Goal: Task Accomplishment & Management: Manage account settings

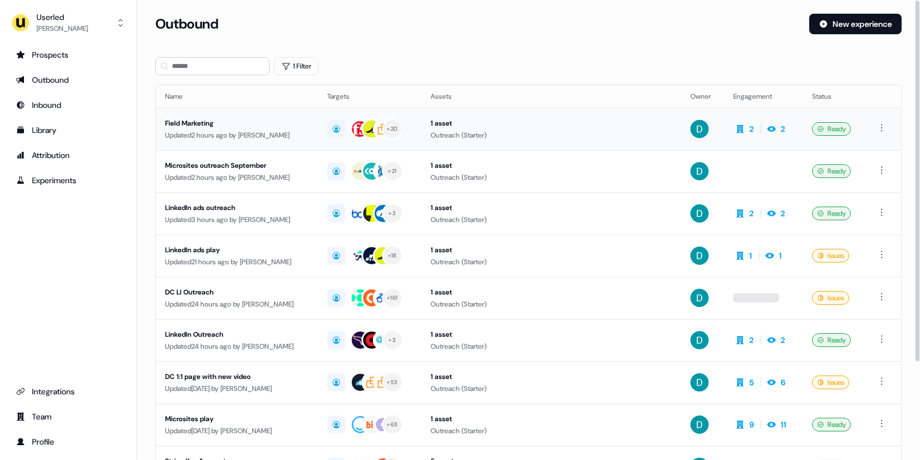
click at [286, 122] on div "Field Marketing" at bounding box center [237, 123] width 144 height 11
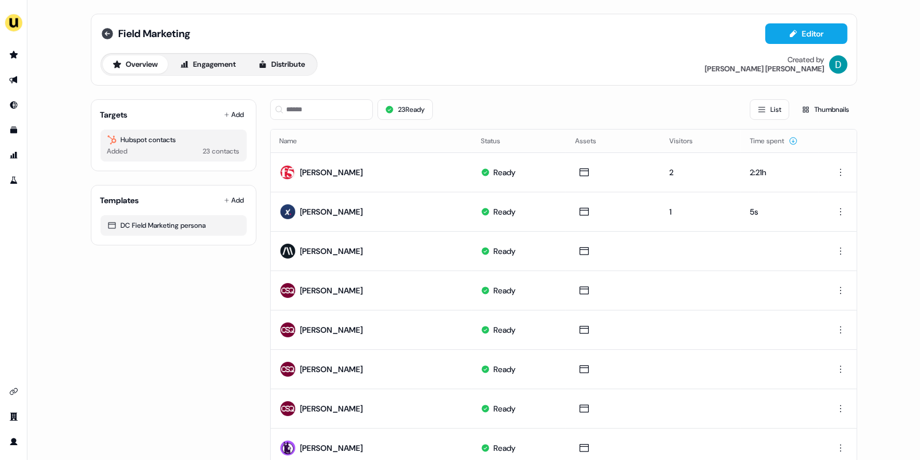
click at [106, 33] on icon at bounding box center [107, 34] width 14 height 14
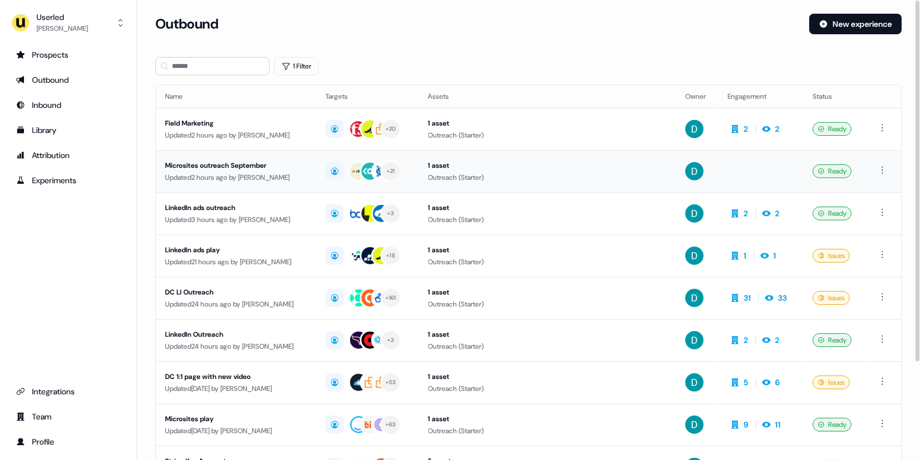
click at [259, 170] on div "Microsites outreach September" at bounding box center [236, 165] width 142 height 11
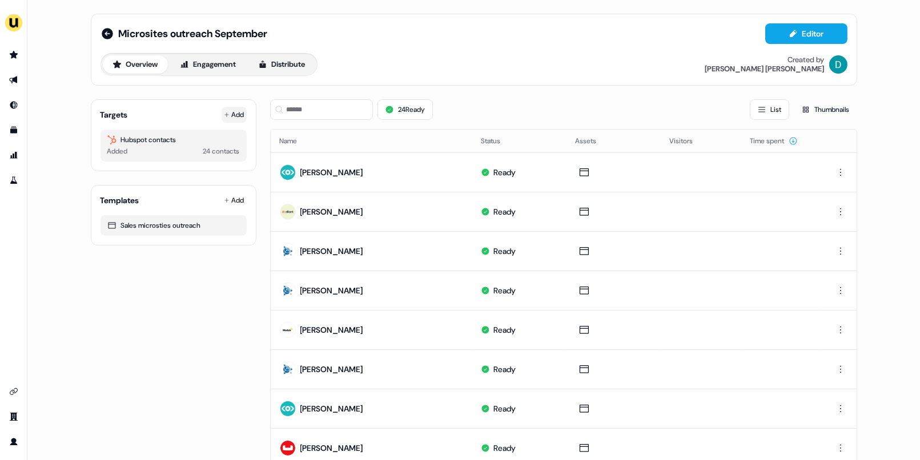
click at [229, 111] on button "Add" at bounding box center [234, 115] width 25 height 16
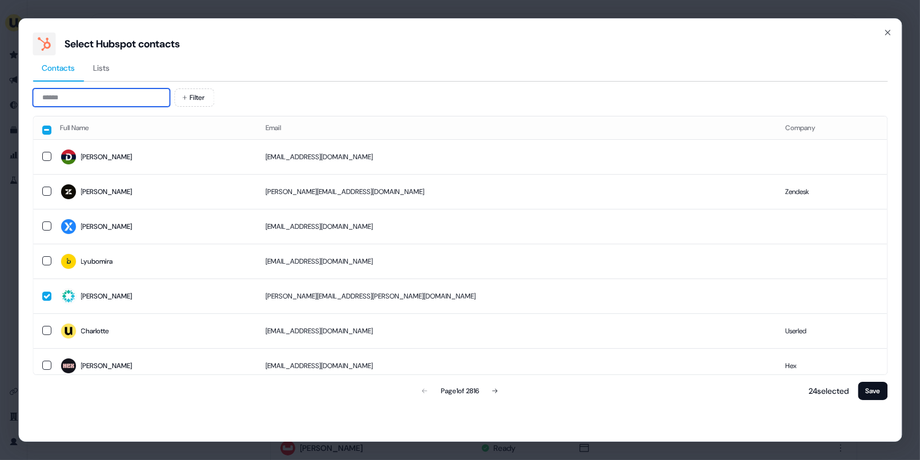
click at [105, 98] on input at bounding box center [101, 98] width 137 height 18
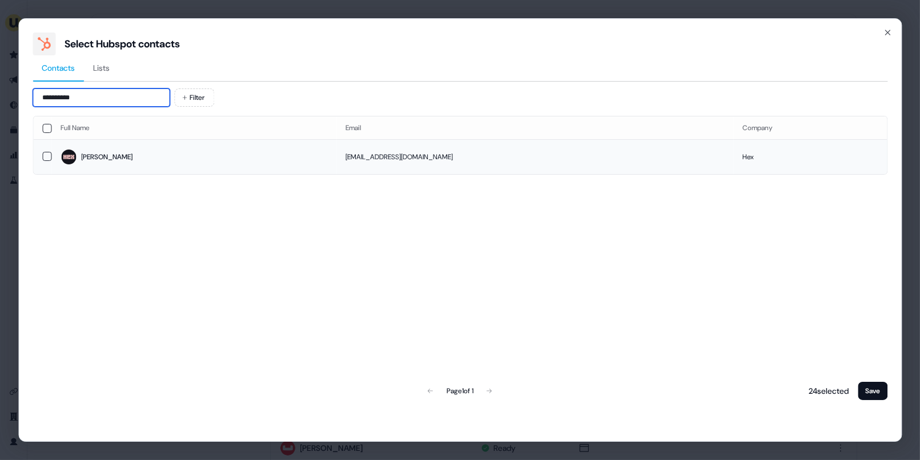
type input "**********"
click at [148, 171] on td "[PERSON_NAME]" at bounding box center [193, 156] width 285 height 35
click at [874, 395] on button "Save" at bounding box center [873, 391] width 30 height 18
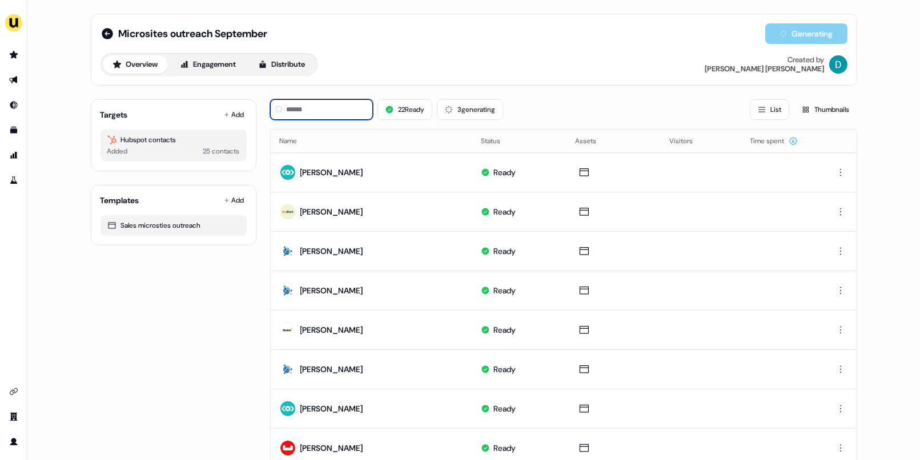
click at [315, 114] on input at bounding box center [321, 109] width 103 height 21
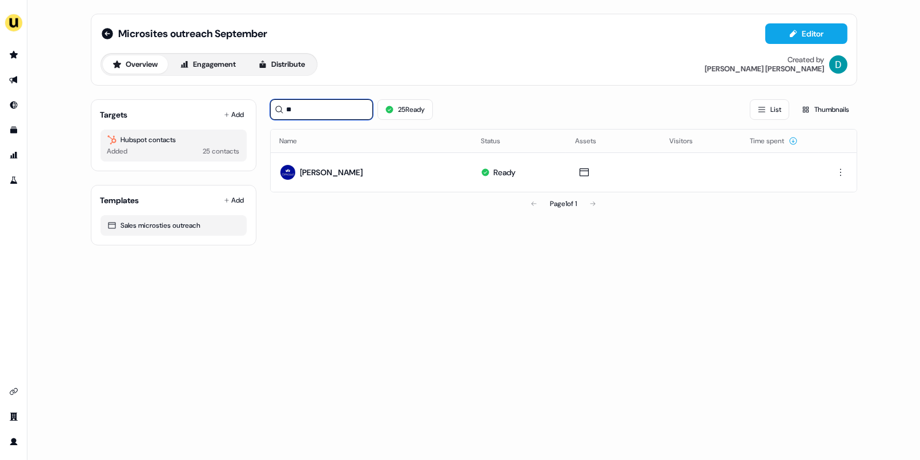
type input "*"
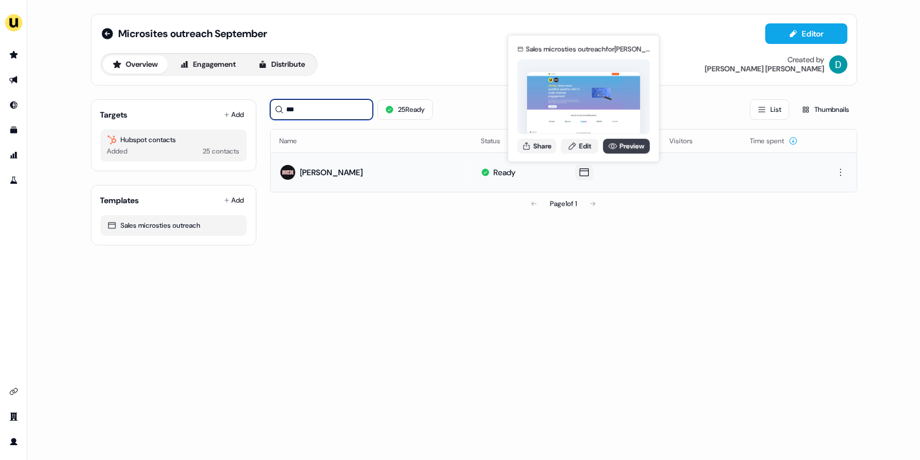
type input "***"
click at [608, 147] on icon at bounding box center [612, 146] width 9 height 9
click at [536, 145] on button "Share" at bounding box center [536, 146] width 39 height 15
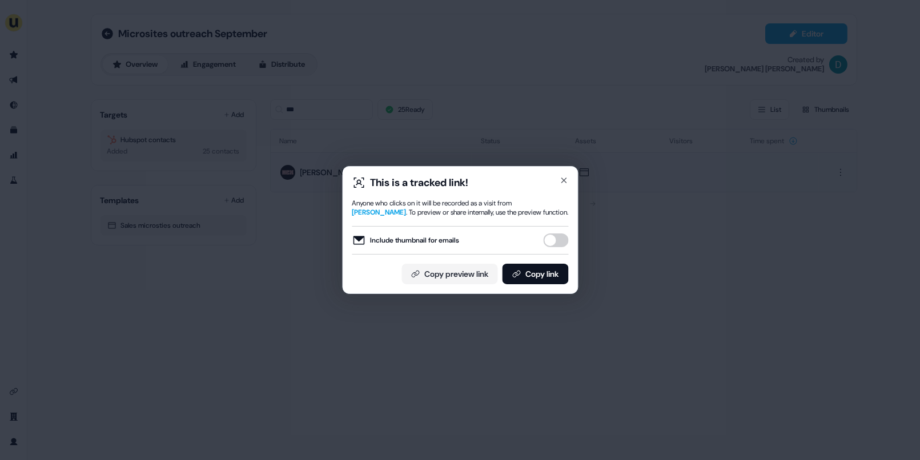
click at [550, 240] on button "Include thumbnail for emails" at bounding box center [555, 241] width 25 height 14
click at [549, 276] on button "Copy link" at bounding box center [535, 274] width 66 height 21
